Goal: Task Accomplishment & Management: Use online tool/utility

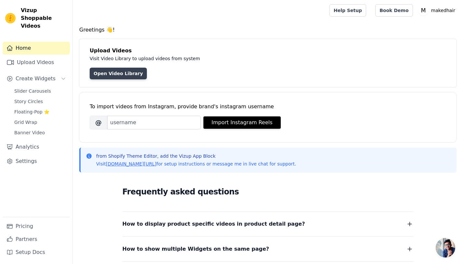
click at [120, 72] on link "Open Video Library" at bounding box center [118, 74] width 57 height 12
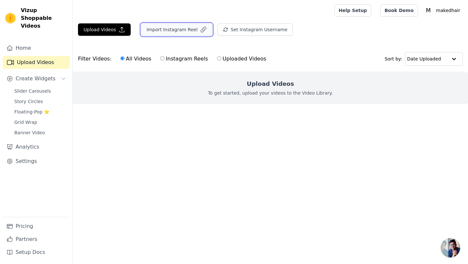
click at [158, 32] on button "Import Instagram Reel" at bounding box center [176, 29] width 71 height 12
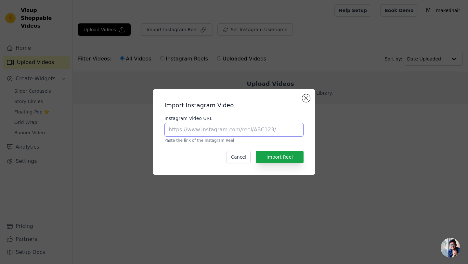
click at [205, 130] on input "Instagram Video URL" at bounding box center [234, 130] width 139 height 14
click at [182, 53] on div "Import Instagram Video Instagram Video URL Paste the link of the Instagram Reel…" at bounding box center [234, 132] width 468 height 264
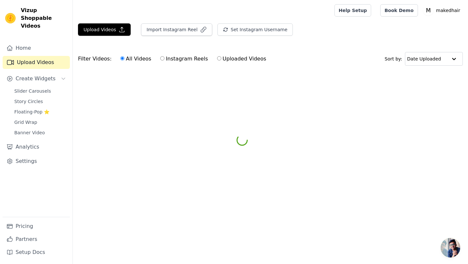
click at [181, 63] on label "Instagram Reels" at bounding box center [184, 59] width 48 height 8
click at [165, 60] on input "Instagram Reels" at bounding box center [162, 58] width 4 height 4
radio input "true"
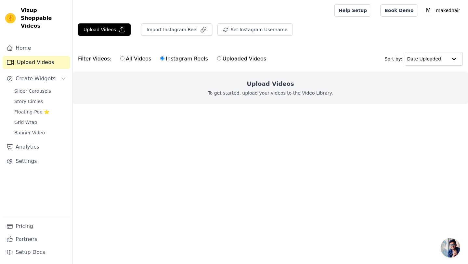
click at [123, 62] on label "All Videos" at bounding box center [136, 59] width 32 height 8
click at [123, 60] on input "All Videos" at bounding box center [122, 58] width 4 height 4
radio input "true"
click at [241, 32] on button "Set Instagram Username" at bounding box center [255, 29] width 75 height 12
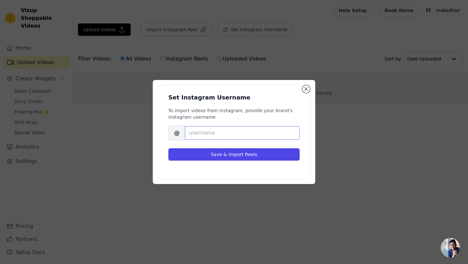
click at [218, 133] on input "Brand's Instagram Username" at bounding box center [242, 133] width 115 height 14
paste input "makedhair"
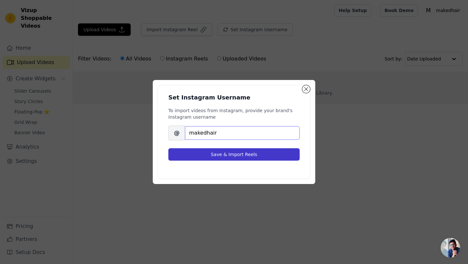
type input "makedhair"
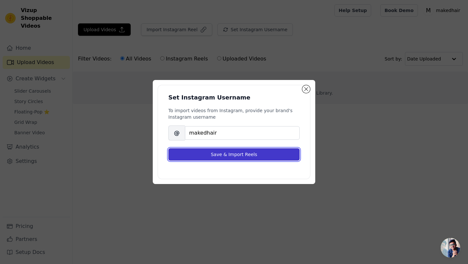
click at [254, 158] on button "Save & Import Reels" at bounding box center [233, 154] width 131 height 12
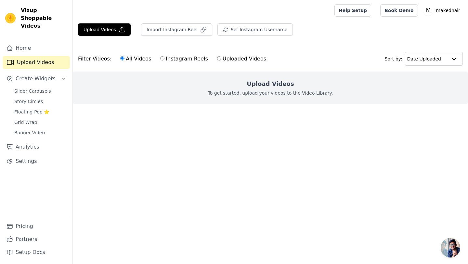
click at [331, 61] on div "Filter Videos: All Videos Instagram Reels Uploaded Videos Sort by: Date Uploaded" at bounding box center [270, 58] width 395 height 25
click at [42, 75] on span "Create Widgets" at bounding box center [36, 79] width 40 height 8
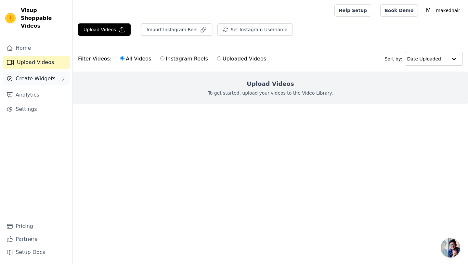
click at [42, 75] on span "Create Widgets" at bounding box center [36, 79] width 40 height 8
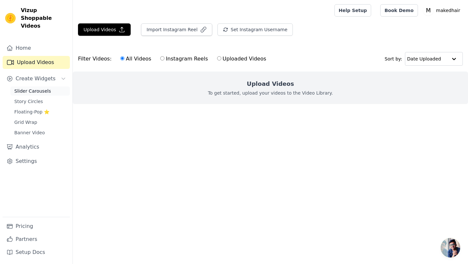
click at [35, 88] on span "Slider Carousels" at bounding box center [32, 91] width 37 height 7
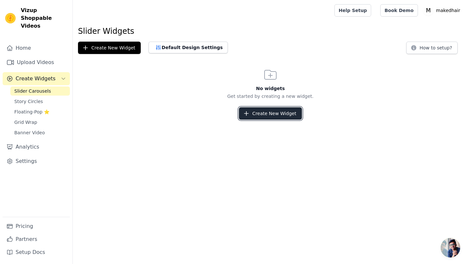
click at [281, 111] on button "Create New Widget" at bounding box center [270, 113] width 63 height 12
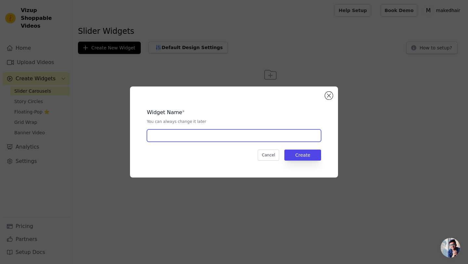
click at [188, 133] on input "text" at bounding box center [234, 135] width 174 height 12
type input "videos"
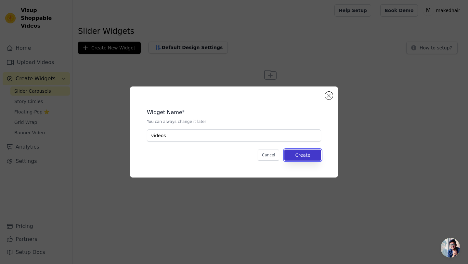
click at [309, 155] on button "Create" at bounding box center [303, 155] width 37 height 11
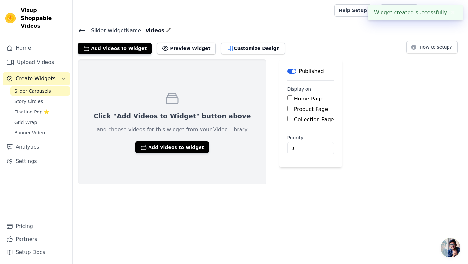
click at [294, 97] on label "Home Page" at bounding box center [309, 99] width 30 height 6
click at [287, 97] on input "Home Page" at bounding box center [289, 97] width 5 height 5
checkbox input "true"
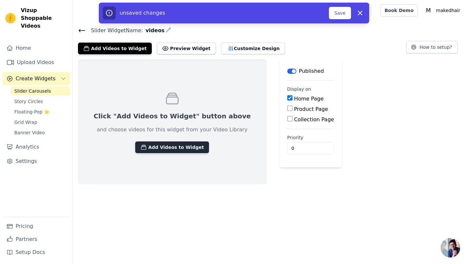
click at [164, 147] on button "Add Videos to Widget" at bounding box center [172, 147] width 74 height 12
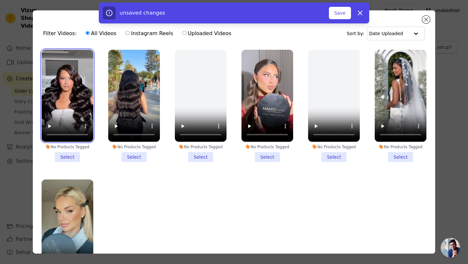
click at [77, 66] on video at bounding box center [68, 96] width 52 height 92
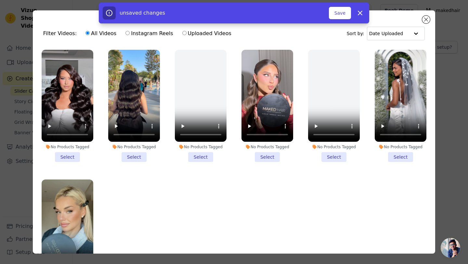
click at [66, 152] on li "No Products Tagged Select" at bounding box center [68, 106] width 52 height 112
click at [0, 0] on input "No Products Tagged Select" at bounding box center [0, 0] width 0 height 0
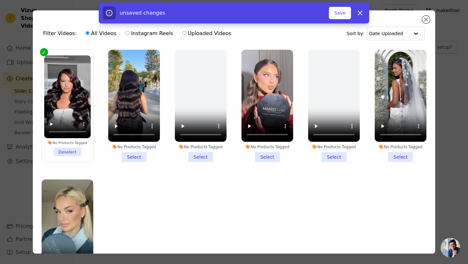
click at [392, 152] on li "No Products Tagged Select" at bounding box center [401, 106] width 52 height 112
click at [0, 0] on input "No Products Tagged Select" at bounding box center [0, 0] width 0 height 0
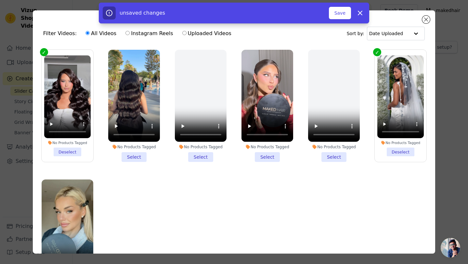
click at [135, 152] on li "No Products Tagged Select" at bounding box center [134, 106] width 52 height 112
click at [0, 0] on input "No Products Tagged Select" at bounding box center [0, 0] width 0 height 0
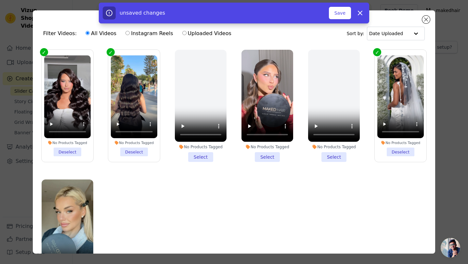
click at [265, 155] on li "No Products Tagged Select" at bounding box center [268, 106] width 52 height 112
click at [0, 0] on input "No Products Tagged Select" at bounding box center [0, 0] width 0 height 0
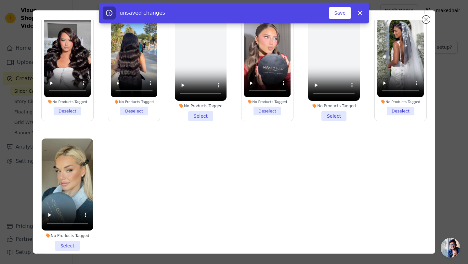
scroll to position [27, 0]
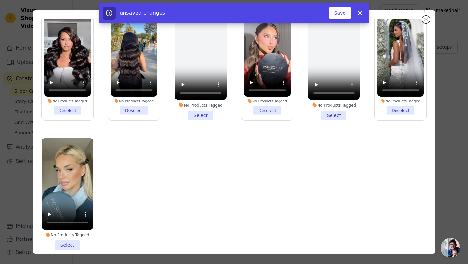
click at [78, 241] on li "No Products Tagged Select" at bounding box center [68, 194] width 52 height 112
click at [0, 0] on input "No Products Tagged Select" at bounding box center [0, 0] width 0 height 0
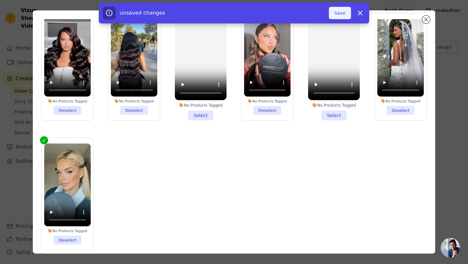
click at [341, 13] on button "Save" at bounding box center [340, 13] width 22 height 12
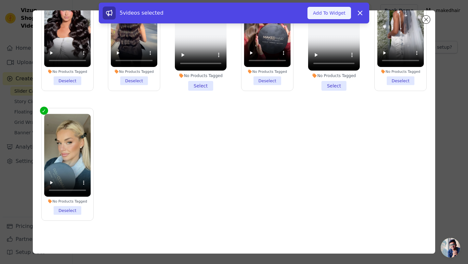
click at [319, 12] on button "Add To Widget" at bounding box center [330, 13] width 44 height 12
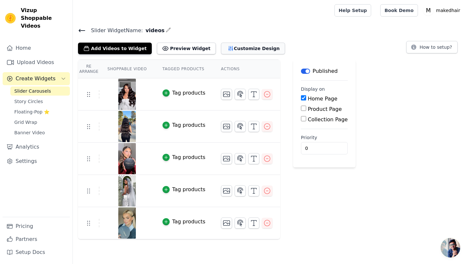
click at [235, 47] on button "Customize Design" at bounding box center [253, 49] width 64 height 12
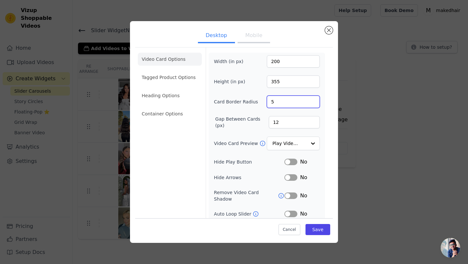
click at [308, 99] on input "5" at bounding box center [293, 102] width 53 height 12
click at [308, 99] on input "6" at bounding box center [293, 102] width 53 height 12
type input "15"
click at [308, 99] on input "15" at bounding box center [293, 102] width 53 height 12
click at [315, 226] on button "Save" at bounding box center [318, 229] width 25 height 11
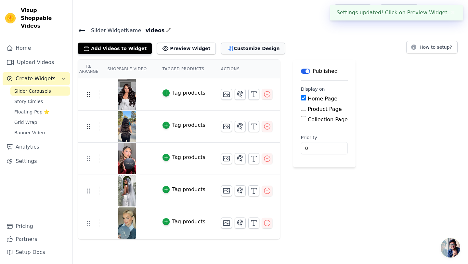
click at [221, 50] on button "Customize Design" at bounding box center [253, 49] width 64 height 12
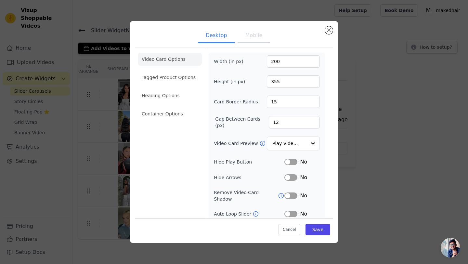
click at [285, 193] on button "Label" at bounding box center [291, 195] width 13 height 7
click at [285, 211] on button "Label" at bounding box center [291, 214] width 13 height 7
click at [317, 230] on button "Save" at bounding box center [318, 229] width 25 height 11
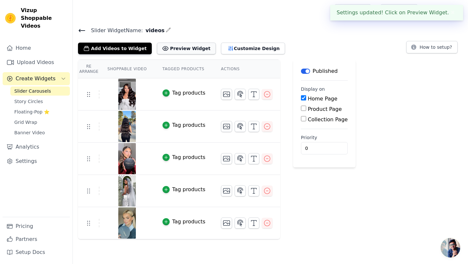
click at [181, 49] on button "Preview Widget" at bounding box center [186, 49] width 59 height 12
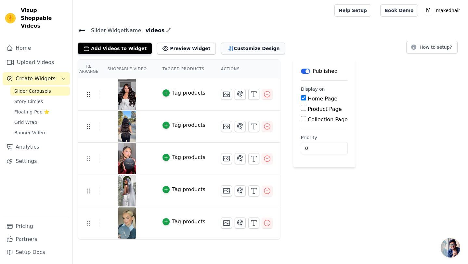
click at [225, 52] on button "Customize Design" at bounding box center [253, 49] width 64 height 12
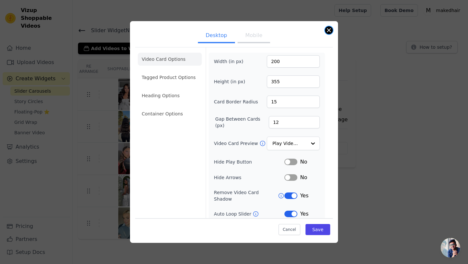
click at [329, 32] on button "Close modal" at bounding box center [329, 30] width 8 height 8
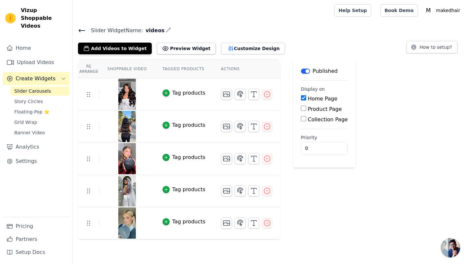
click at [172, 92] on div "Tag products" at bounding box center [188, 93] width 33 height 8
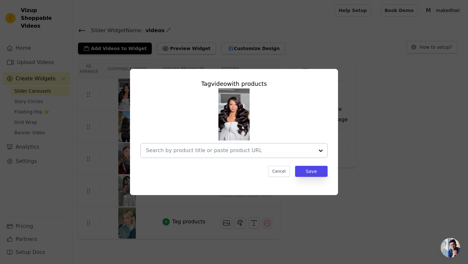
click at [201, 156] on div at bounding box center [230, 150] width 168 height 14
click at [162, 155] on div at bounding box center [230, 150] width 168 height 14
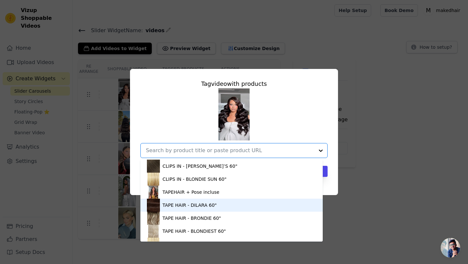
click at [199, 209] on div "TAPE HAIR - DILARA 60"" at bounding box center [231, 205] width 169 height 13
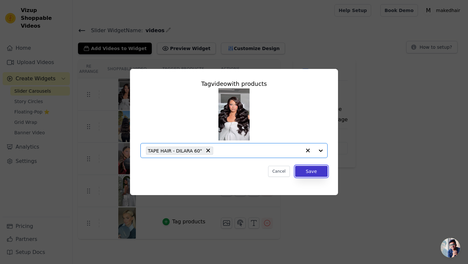
click at [313, 172] on button "Save" at bounding box center [311, 171] width 33 height 11
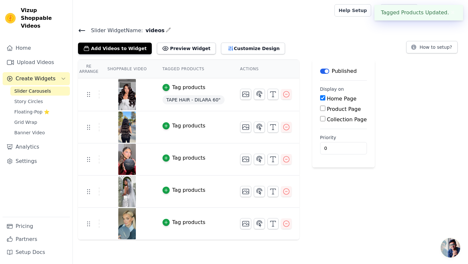
click at [183, 127] on div "Tag products" at bounding box center [188, 126] width 33 height 8
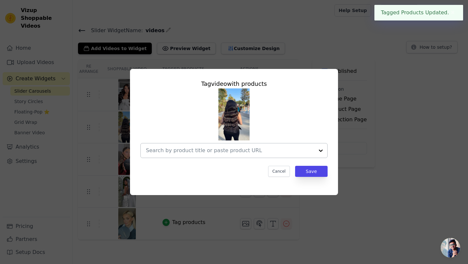
click at [285, 150] on input "text" at bounding box center [230, 151] width 168 height 8
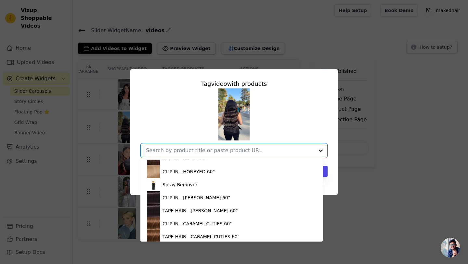
scroll to position [178, 0]
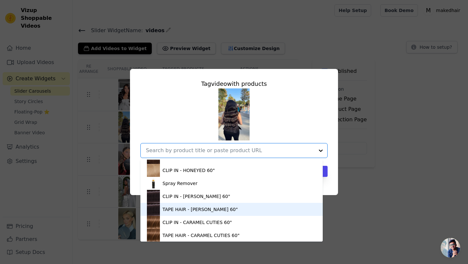
click at [166, 207] on div "TAPE HAIR - [PERSON_NAME] 60"" at bounding box center [200, 209] width 75 height 7
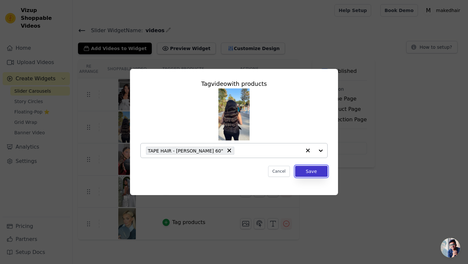
click at [319, 171] on button "Save" at bounding box center [311, 171] width 33 height 11
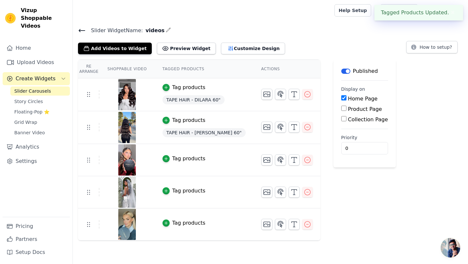
click at [188, 222] on div "Tag products" at bounding box center [188, 223] width 33 height 8
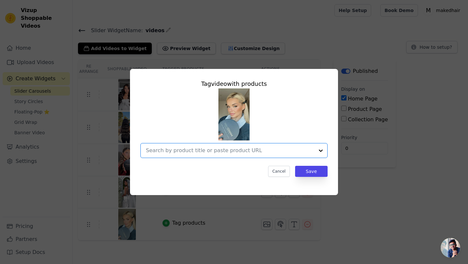
click at [284, 149] on input "text" at bounding box center [230, 151] width 168 height 8
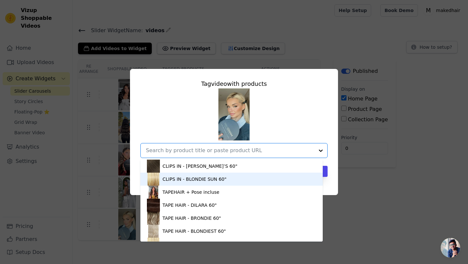
click at [275, 179] on div "CLIPS IN - BLONDIE SUN 60"" at bounding box center [231, 179] width 169 height 13
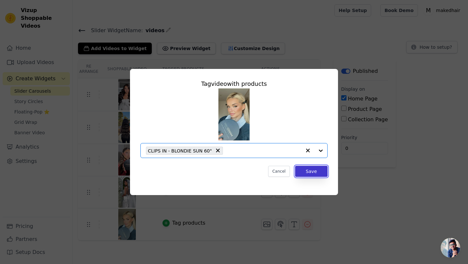
click at [321, 168] on button "Save" at bounding box center [311, 171] width 33 height 11
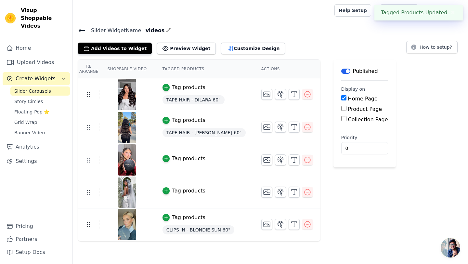
click at [188, 191] on div "Tag products" at bounding box center [188, 191] width 33 height 8
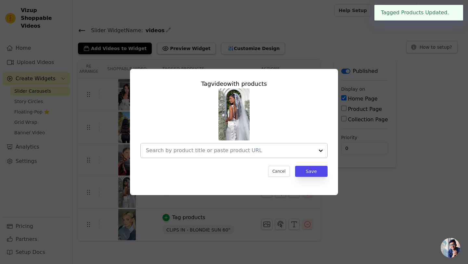
click at [263, 143] on div at bounding box center [233, 150] width 187 height 15
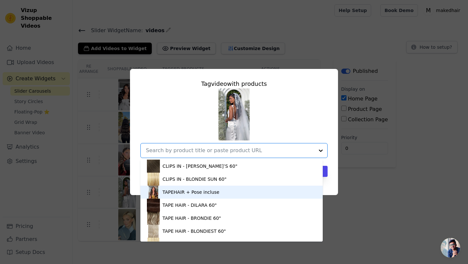
click at [263, 192] on div "TAPEHAIR + Pose incluse" at bounding box center [231, 192] width 169 height 13
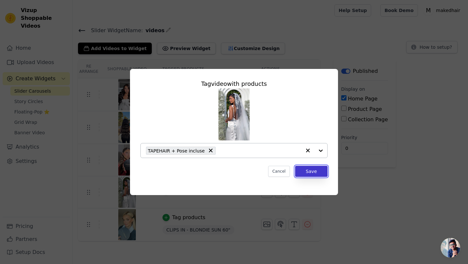
click at [321, 170] on button "Save" at bounding box center [311, 171] width 33 height 11
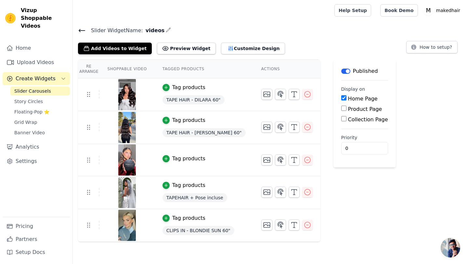
click at [461, 97] on div "Re Arrange Shoppable Video Tagged Products Actions Tag products TAPE HAIR - DIL…" at bounding box center [270, 151] width 395 height 182
click at [231, 46] on button "Customize Design" at bounding box center [253, 49] width 64 height 12
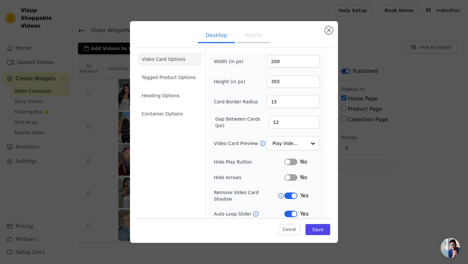
click at [243, 39] on button "Mobile" at bounding box center [254, 36] width 33 height 14
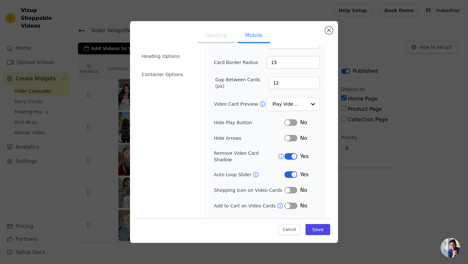
scroll to position [46, 0]
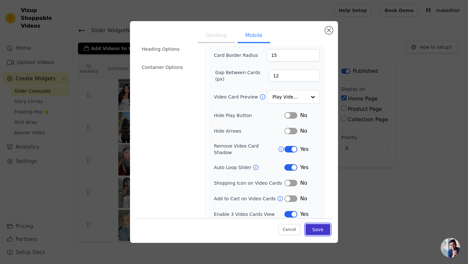
click at [313, 230] on button "Save" at bounding box center [318, 229] width 25 height 11
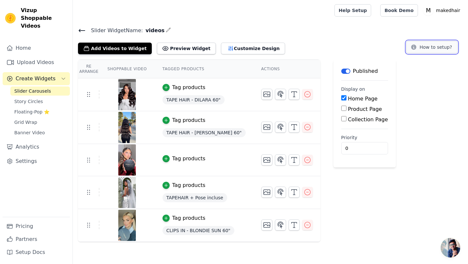
click at [431, 46] on button "How to setup?" at bounding box center [431, 47] width 51 height 12
click at [50, 75] on span "Create Widgets" at bounding box center [36, 79] width 40 height 8
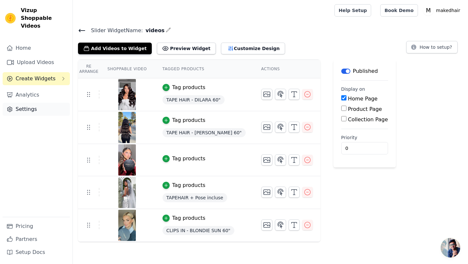
click at [29, 105] on link "Settings" at bounding box center [36, 109] width 67 height 13
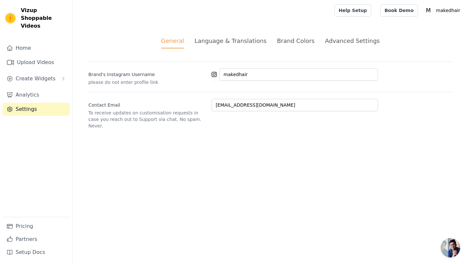
click at [355, 37] on div "Advanced Settings" at bounding box center [352, 40] width 55 height 9
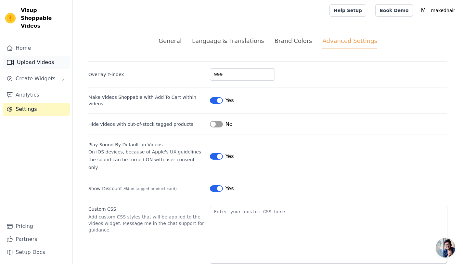
click at [38, 56] on link "Upload Videos" at bounding box center [36, 62] width 67 height 13
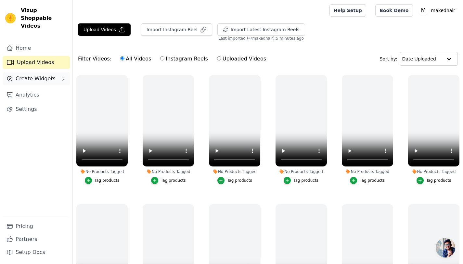
click at [38, 75] on span "Create Widgets" at bounding box center [36, 79] width 40 height 8
click at [36, 88] on span "Slider Carousels" at bounding box center [32, 91] width 37 height 7
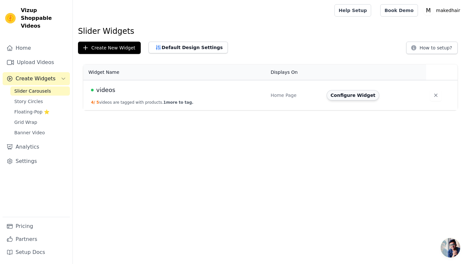
click at [354, 98] on button "Configure Widget" at bounding box center [353, 95] width 53 height 10
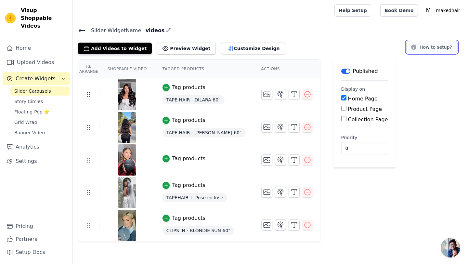
click at [415, 48] on icon at bounding box center [414, 47] width 7 height 7
click at [176, 159] on div "Tag products" at bounding box center [188, 159] width 33 height 8
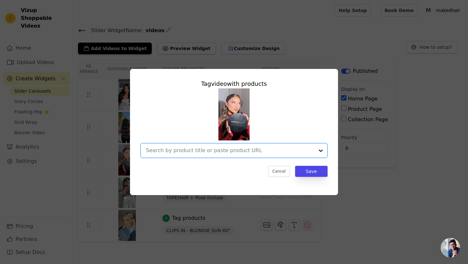
click at [228, 151] on input "text" at bounding box center [230, 151] width 168 height 8
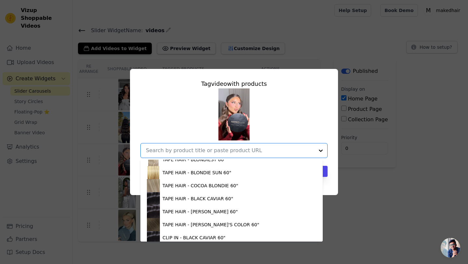
scroll to position [143, 0]
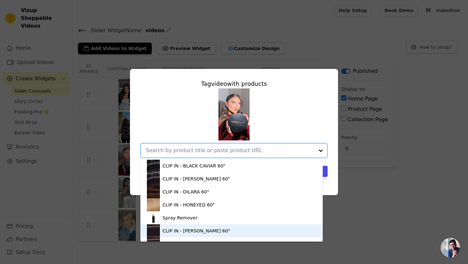
click at [318, 228] on div "CLIP IN - CHESNUT 60"" at bounding box center [231, 230] width 182 height 13
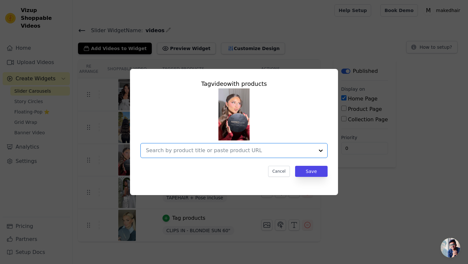
click at [314, 151] on input "text" at bounding box center [230, 151] width 168 height 8
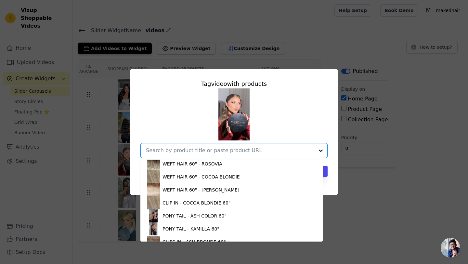
scroll to position [555, 0]
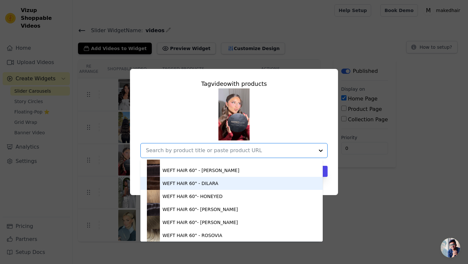
click at [202, 182] on div "WEFT HAIR 60" - DILARA" at bounding box center [191, 183] width 56 height 7
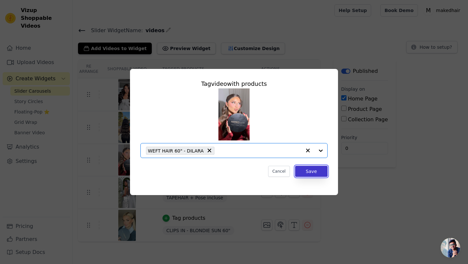
click at [313, 172] on button "Save" at bounding box center [311, 171] width 33 height 11
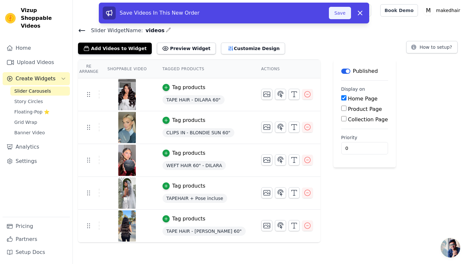
click at [334, 13] on button "Save" at bounding box center [340, 13] width 22 height 12
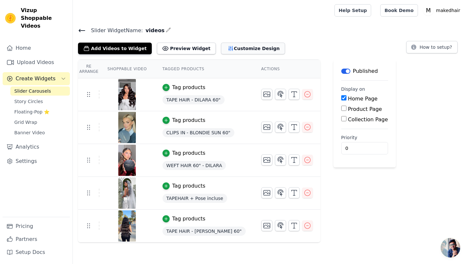
click at [227, 47] on button "Customize Design" at bounding box center [253, 49] width 64 height 12
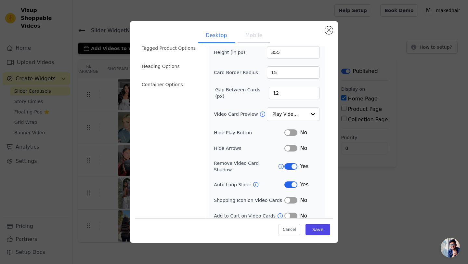
scroll to position [31, 0]
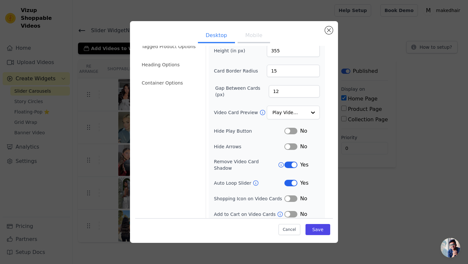
click at [288, 162] on button "Label" at bounding box center [291, 165] width 13 height 7
click at [168, 66] on li "Heading Options" at bounding box center [170, 64] width 64 height 13
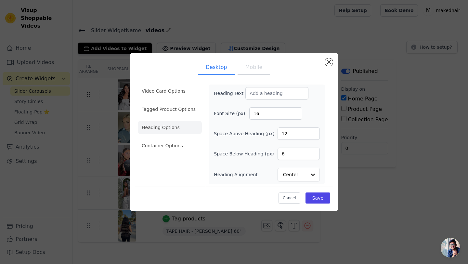
scroll to position [0, 0]
click at [254, 91] on input "Heading Text" at bounding box center [277, 93] width 63 height 12
type input "NOS FAVORIS"
click at [166, 148] on li "Container Options" at bounding box center [170, 145] width 64 height 13
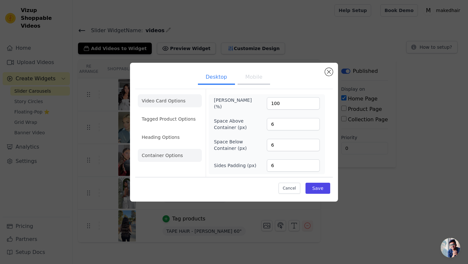
click at [155, 104] on li "Video Card Options" at bounding box center [170, 100] width 64 height 13
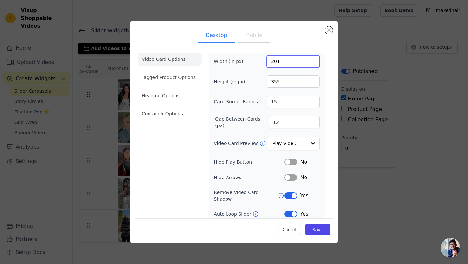
click at [308, 59] on input "201" at bounding box center [293, 61] width 53 height 12
click at [308, 59] on input "202" at bounding box center [293, 61] width 53 height 12
click at [308, 59] on input "203" at bounding box center [293, 61] width 53 height 12
click at [308, 59] on input "225" at bounding box center [293, 61] width 53 height 12
click at [308, 59] on input "226" at bounding box center [293, 61] width 53 height 12
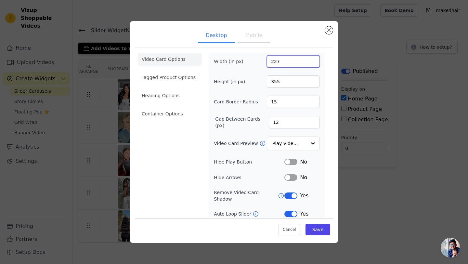
click at [308, 59] on input "227" at bounding box center [293, 61] width 53 height 12
click at [308, 59] on input "228" at bounding box center [293, 61] width 53 height 12
click at [308, 59] on input "229" at bounding box center [293, 61] width 53 height 12
type input "230"
click at [308, 59] on input "230" at bounding box center [293, 61] width 53 height 12
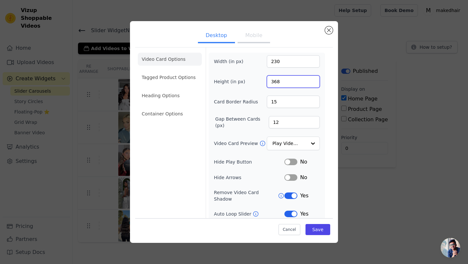
click at [309, 79] on input "368" at bounding box center [293, 81] width 53 height 12
click at [309, 79] on input "374" at bounding box center [293, 81] width 53 height 12
type input "380"
click at [309, 79] on input "380" at bounding box center [293, 81] width 53 height 12
click at [309, 123] on input "11" at bounding box center [294, 122] width 51 height 12
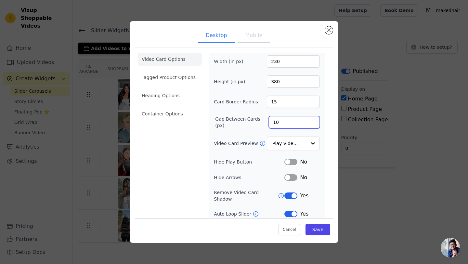
type input "10"
click at [309, 123] on input "10" at bounding box center [294, 122] width 51 height 12
click at [280, 144] on input "Video Card Preview" at bounding box center [289, 143] width 33 height 13
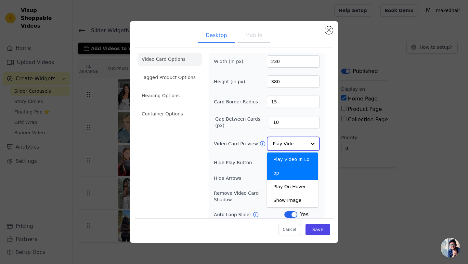
click at [289, 169] on div "Play Video In Loop" at bounding box center [292, 166] width 51 height 27
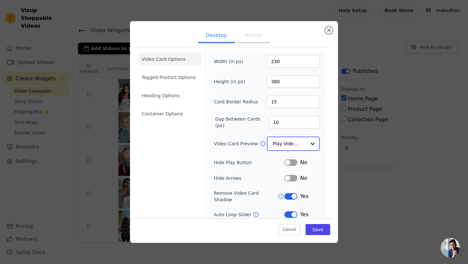
scroll to position [32, 0]
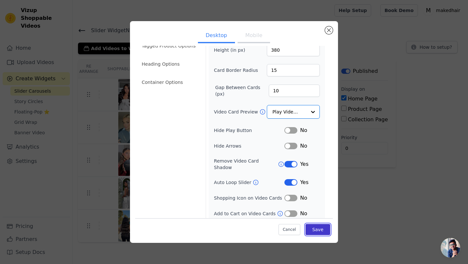
click at [309, 227] on button "Save" at bounding box center [318, 229] width 25 height 11
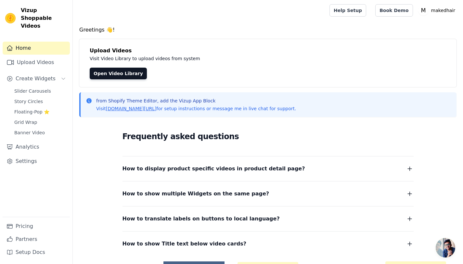
click at [33, 14] on span "Vizup Shoppable Videos" at bounding box center [44, 18] width 46 height 23
click at [25, 88] on span "Slider Carousels" at bounding box center [32, 91] width 37 height 7
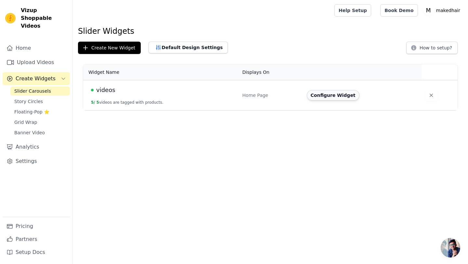
click at [331, 92] on button "Configure Widget" at bounding box center [333, 95] width 53 height 10
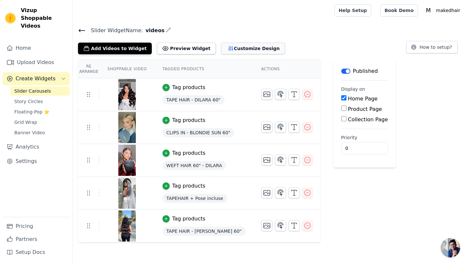
click at [221, 52] on button "Customize Design" at bounding box center [253, 49] width 64 height 12
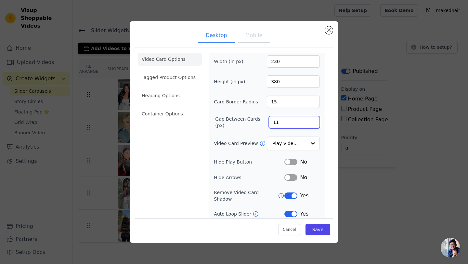
click at [308, 120] on input "11" at bounding box center [294, 122] width 51 height 12
click at [308, 120] on input "12" at bounding box center [294, 122] width 51 height 12
click at [308, 120] on input "13" at bounding box center [294, 122] width 51 height 12
type input "14"
click at [308, 120] on input "14" at bounding box center [294, 122] width 51 height 12
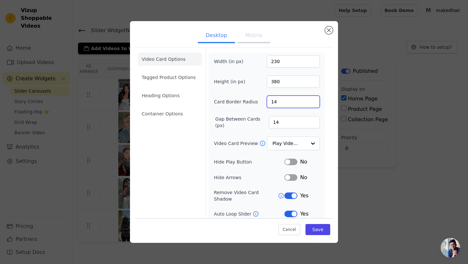
type input "14"
click at [308, 104] on input "14" at bounding box center [293, 102] width 53 height 12
type input "258"
click at [309, 58] on input "258" at bounding box center [293, 61] width 53 height 12
type input "396"
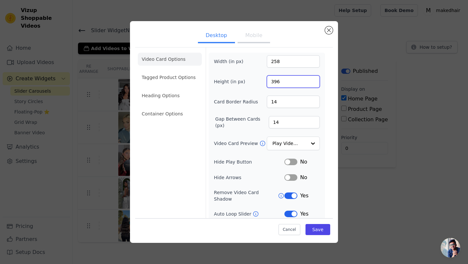
click at [309, 79] on input "396" at bounding box center [293, 81] width 53 height 12
type input "277"
click at [308, 59] on input "277" at bounding box center [293, 61] width 53 height 12
click at [312, 227] on button "Save" at bounding box center [318, 229] width 25 height 11
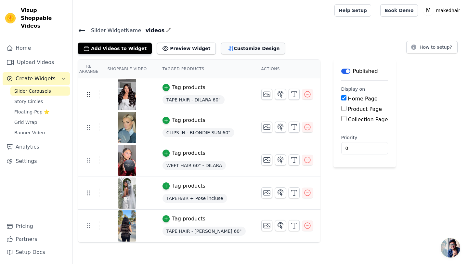
click at [233, 48] on button "Customize Design" at bounding box center [253, 49] width 64 height 12
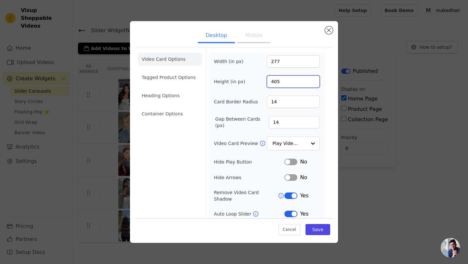
type input "405"
click at [308, 79] on input "405" at bounding box center [293, 81] width 53 height 12
type input "263"
click at [307, 63] on input "263" at bounding box center [293, 61] width 53 height 12
click at [314, 230] on button "Save" at bounding box center [318, 229] width 25 height 11
